Goal: Task Accomplishment & Management: Use online tool/utility

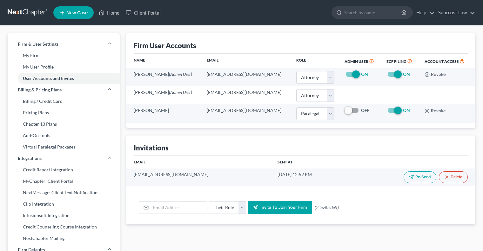
select select "0"
select select "1"
click at [115, 9] on link "Home" at bounding box center [109, 12] width 27 height 11
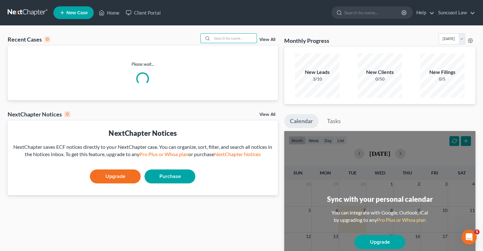
drag, startPoint x: 227, startPoint y: 35, endPoint x: 222, endPoint y: 25, distance: 10.9
click at [227, 34] on input "search" at bounding box center [234, 38] width 44 height 9
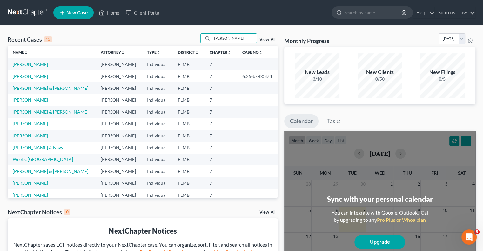
type input "[PERSON_NAME]"
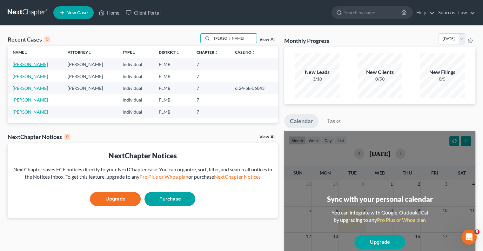
click at [21, 65] on link "[PERSON_NAME]" at bounding box center [30, 64] width 35 height 5
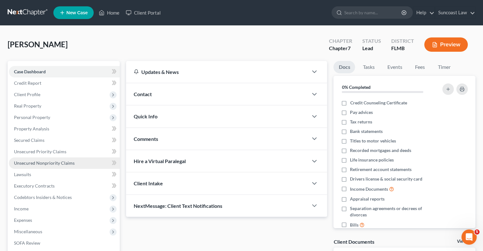
click at [65, 161] on span "Unsecured Nonpriority Claims" at bounding box center [44, 162] width 61 height 5
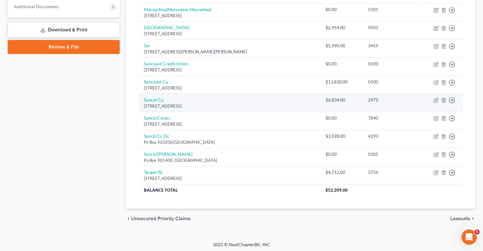
scroll to position [260, 0]
